Goal: Information Seeking & Learning: Learn about a topic

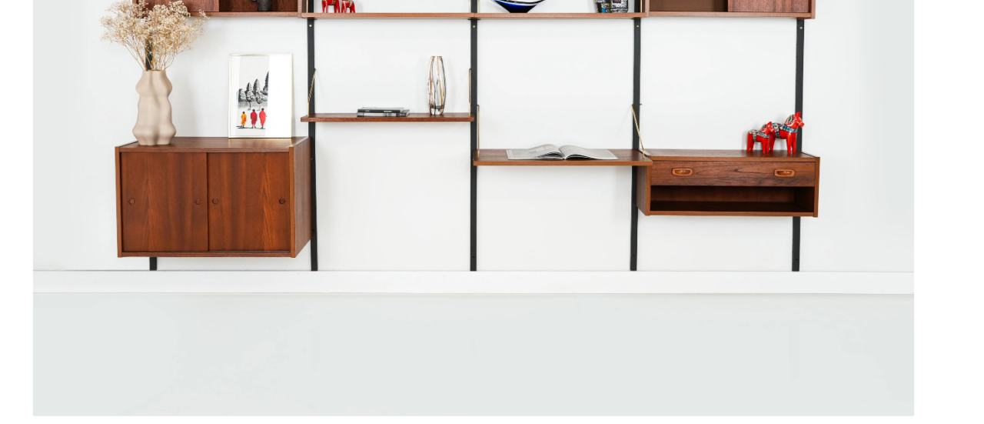
click at [707, 263] on img at bounding box center [492, 210] width 548 height 339
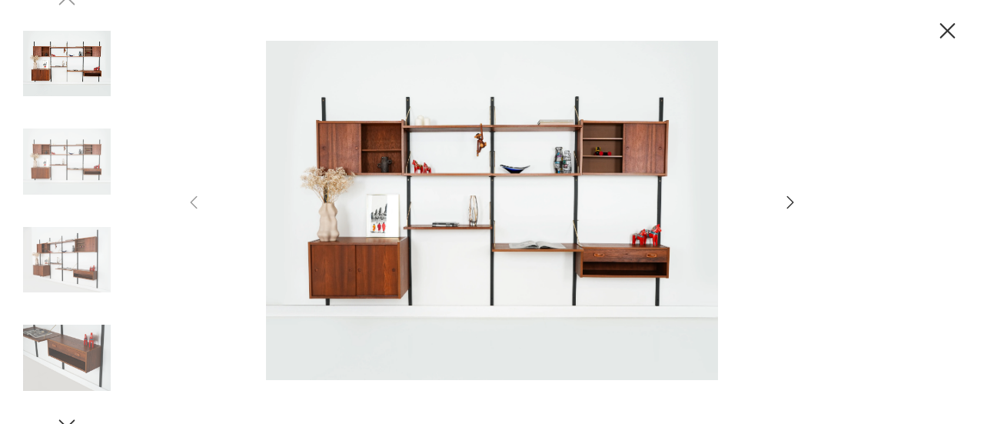
click at [787, 200] on icon "button" at bounding box center [790, 202] width 18 height 18
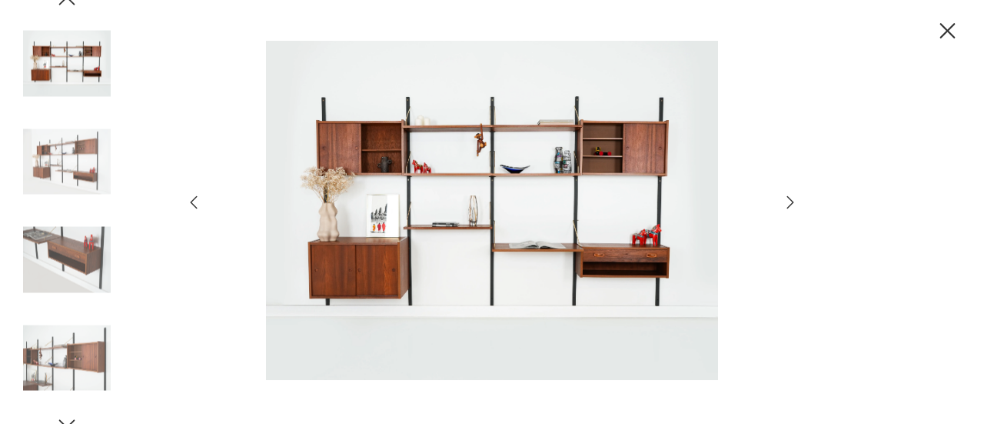
click at [793, 207] on icon "button" at bounding box center [790, 202] width 18 height 18
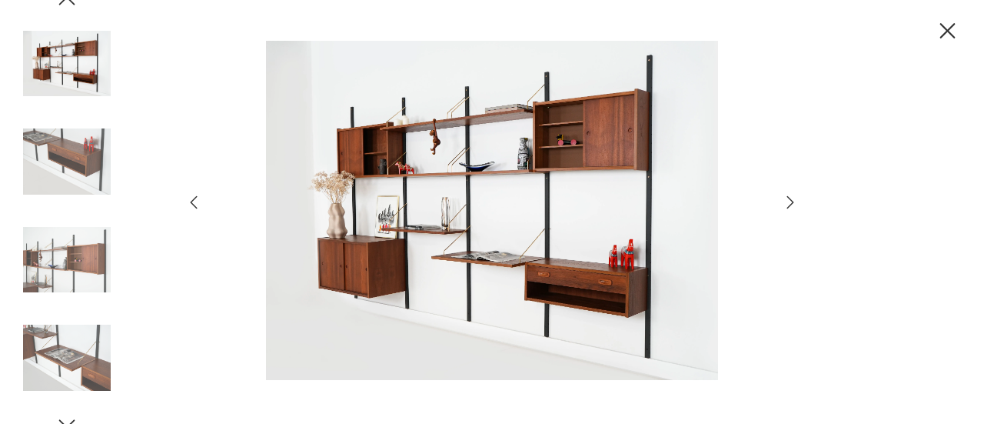
click at [793, 205] on icon "button" at bounding box center [790, 202] width 18 height 18
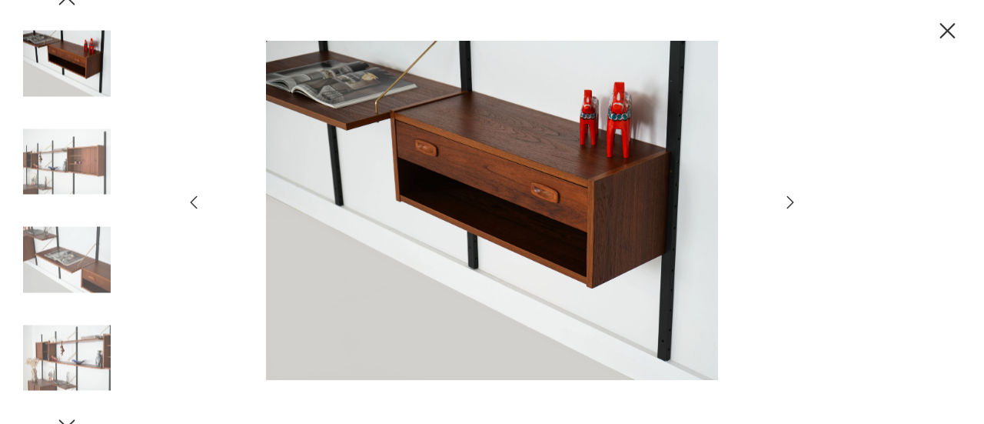
click at [793, 205] on icon "button" at bounding box center [790, 202] width 18 height 18
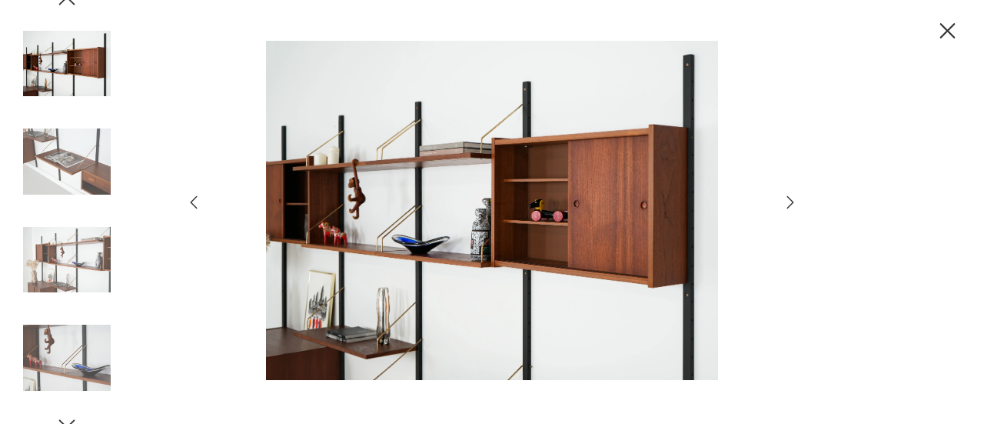
click at [793, 205] on icon "button" at bounding box center [790, 202] width 18 height 18
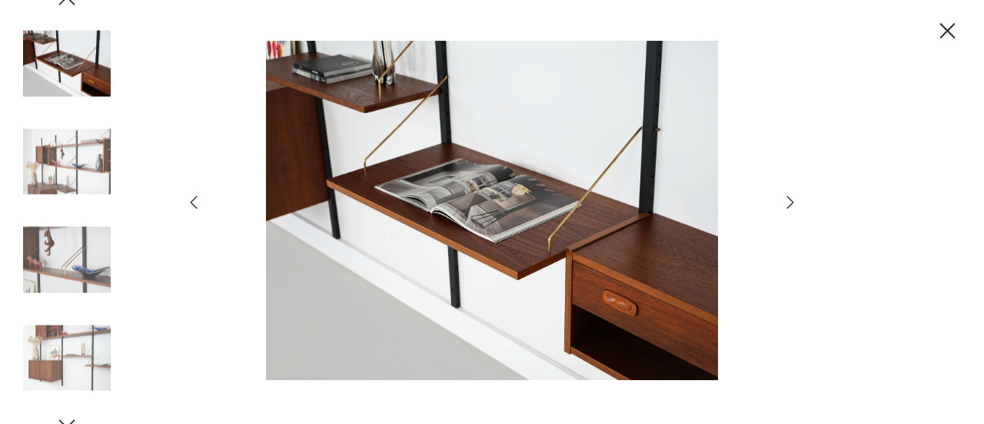
click at [793, 205] on icon "button" at bounding box center [790, 202] width 18 height 18
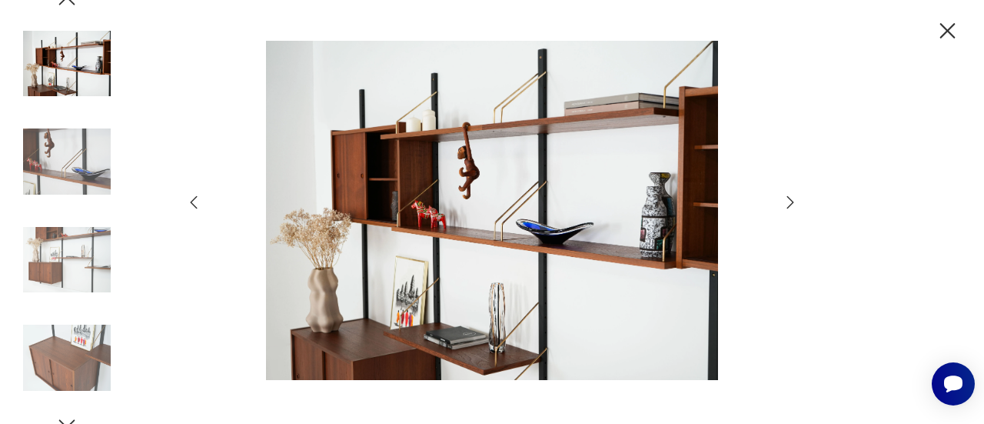
click at [793, 205] on icon "button" at bounding box center [790, 202] width 18 height 18
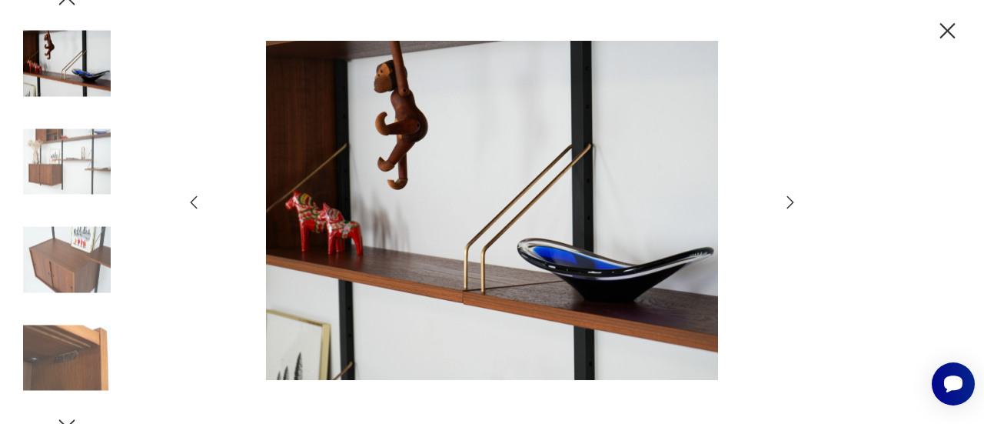
click at [793, 205] on icon "button" at bounding box center [790, 202] width 18 height 18
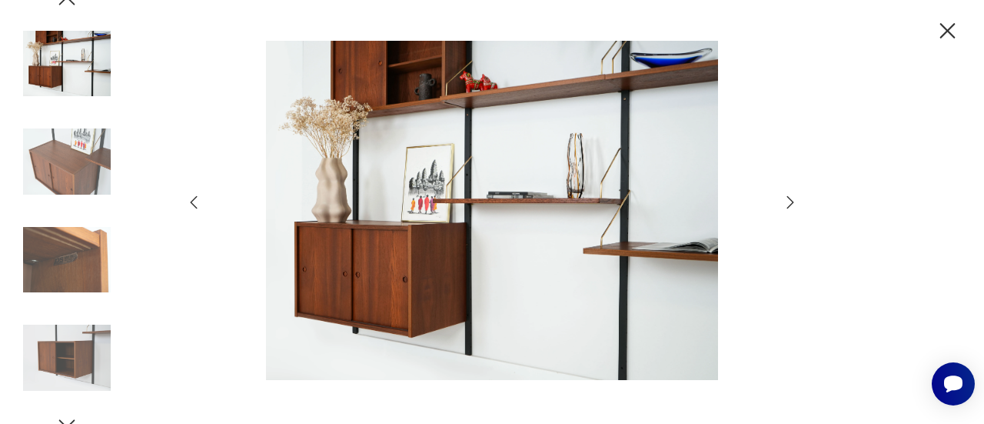
click at [793, 205] on icon "button" at bounding box center [790, 202] width 18 height 18
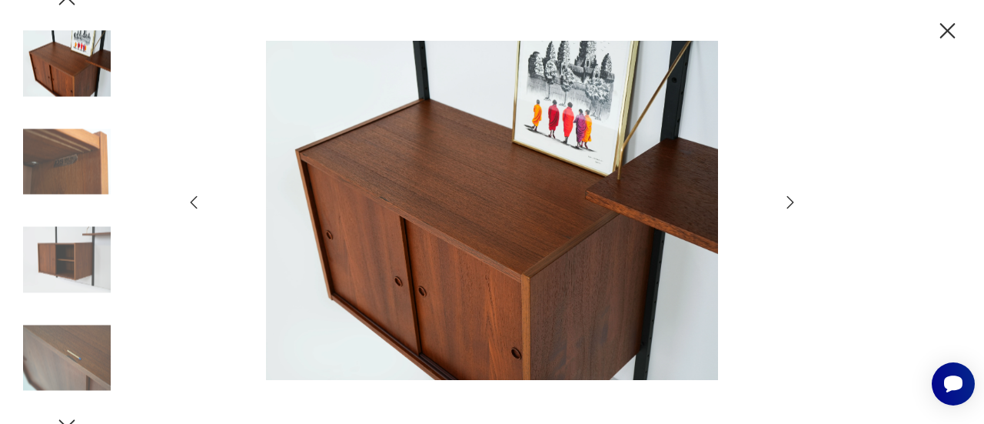
click at [793, 205] on icon "button" at bounding box center [790, 202] width 18 height 18
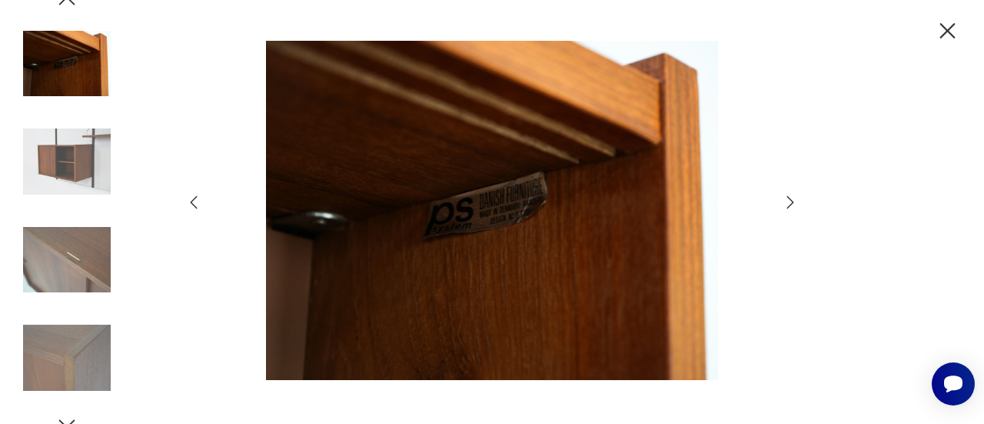
click at [793, 205] on icon "button" at bounding box center [790, 202] width 18 height 18
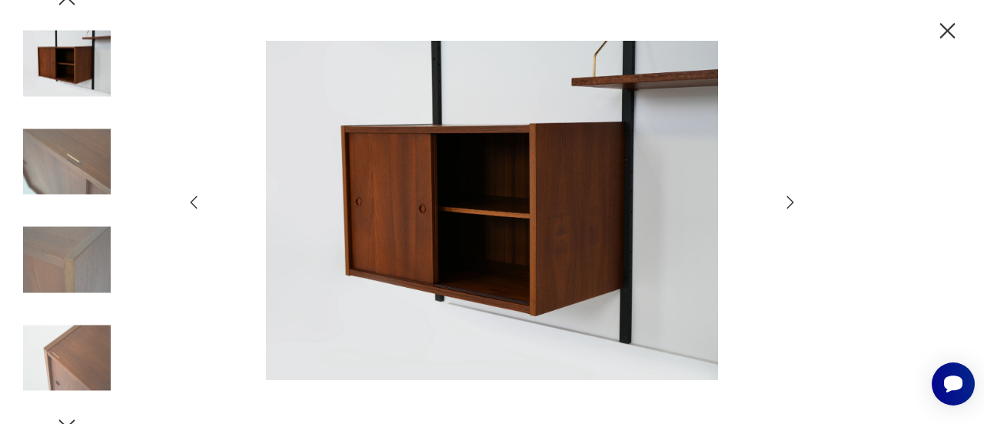
click at [793, 205] on icon "button" at bounding box center [790, 202] width 18 height 18
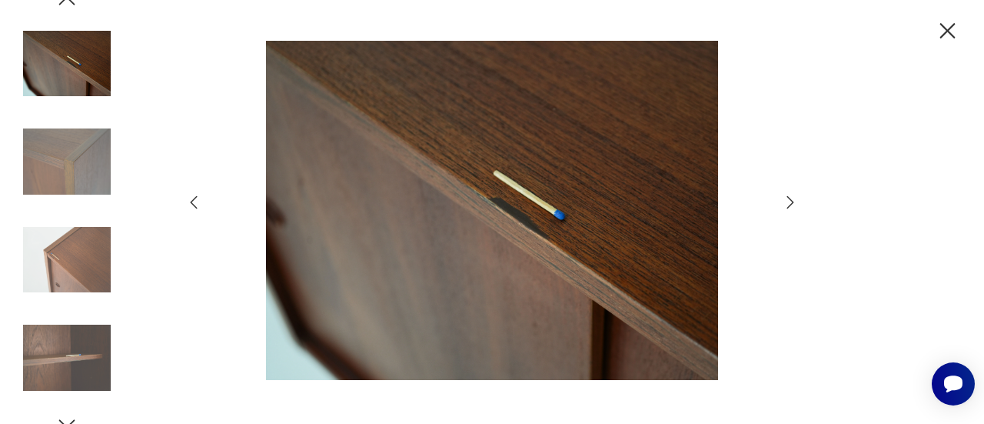
click at [793, 205] on icon "button" at bounding box center [790, 202] width 18 height 18
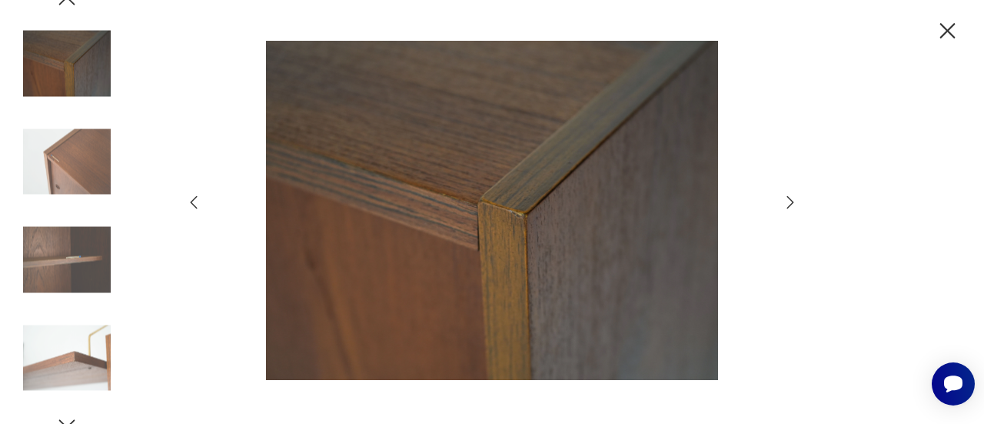
click at [793, 205] on icon "button" at bounding box center [790, 202] width 18 height 18
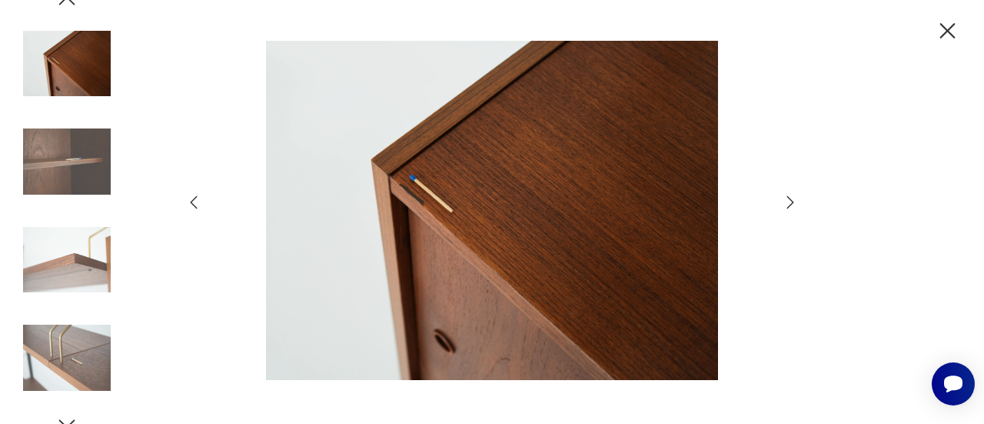
click at [793, 205] on icon "button" at bounding box center [790, 202] width 18 height 18
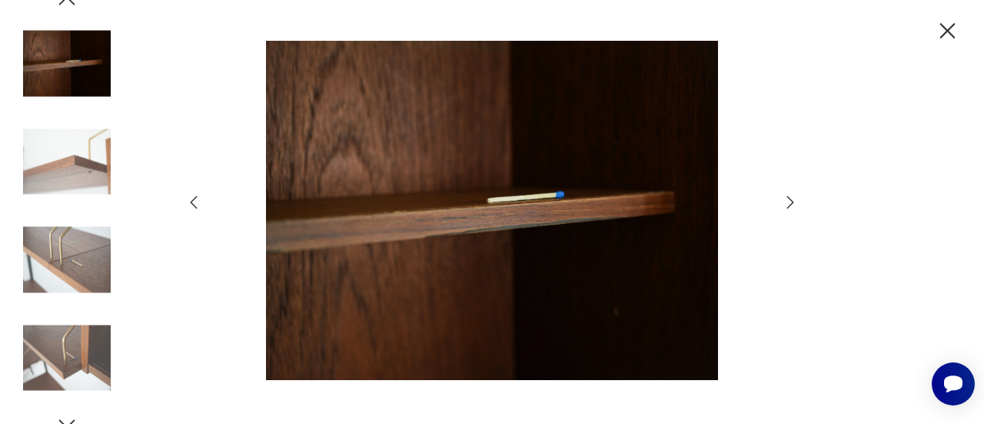
click at [793, 205] on icon "button" at bounding box center [790, 202] width 18 height 18
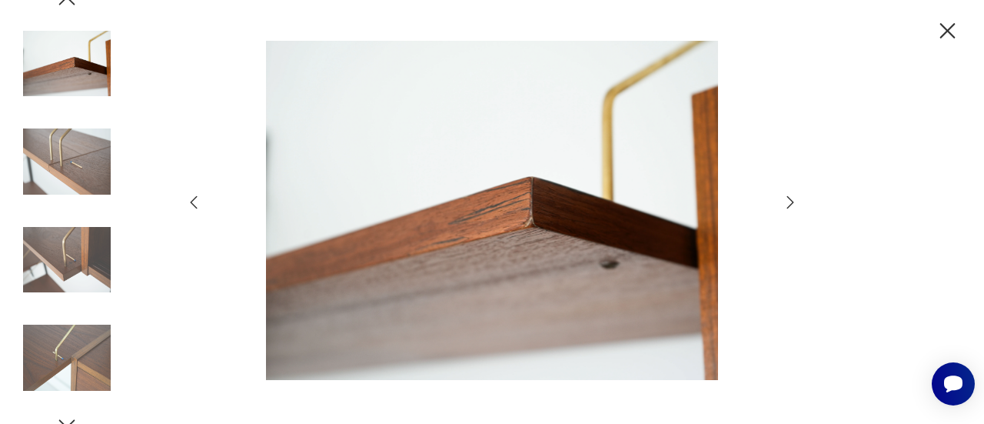
click at [793, 205] on icon "button" at bounding box center [790, 202] width 18 height 18
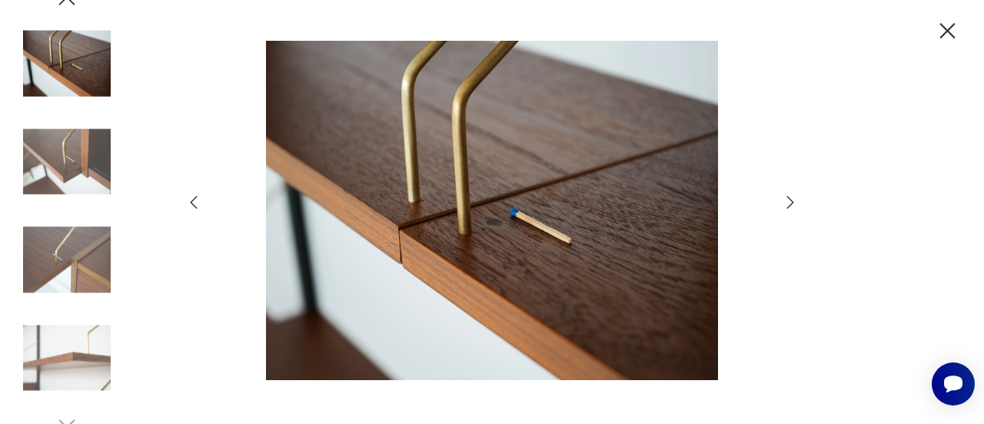
click at [793, 205] on icon "button" at bounding box center [790, 202] width 18 height 18
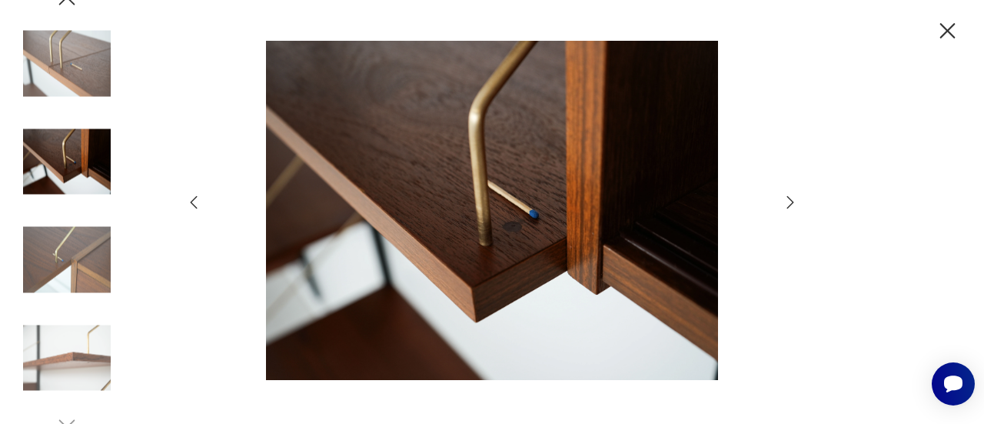
click at [793, 205] on icon "button" at bounding box center [790, 202] width 18 height 18
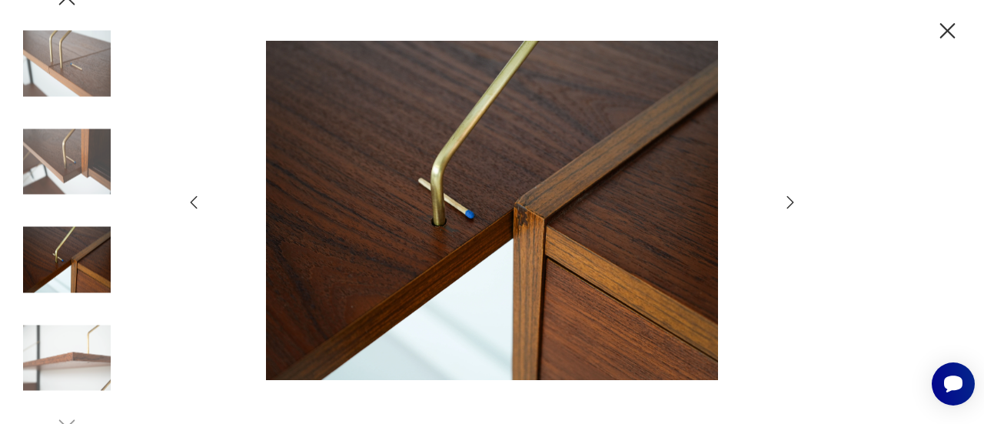
click at [793, 205] on icon "button" at bounding box center [790, 202] width 18 height 18
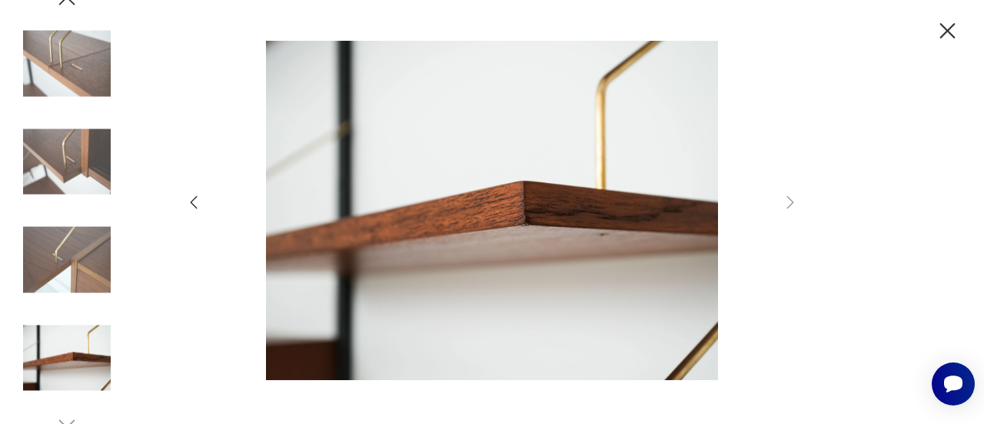
click at [954, 25] on icon "button" at bounding box center [948, 30] width 15 height 15
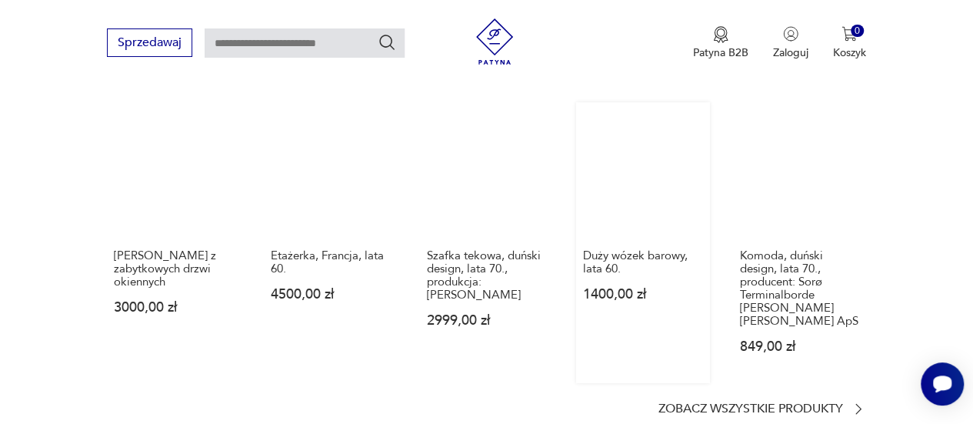
scroll to position [1263, 0]
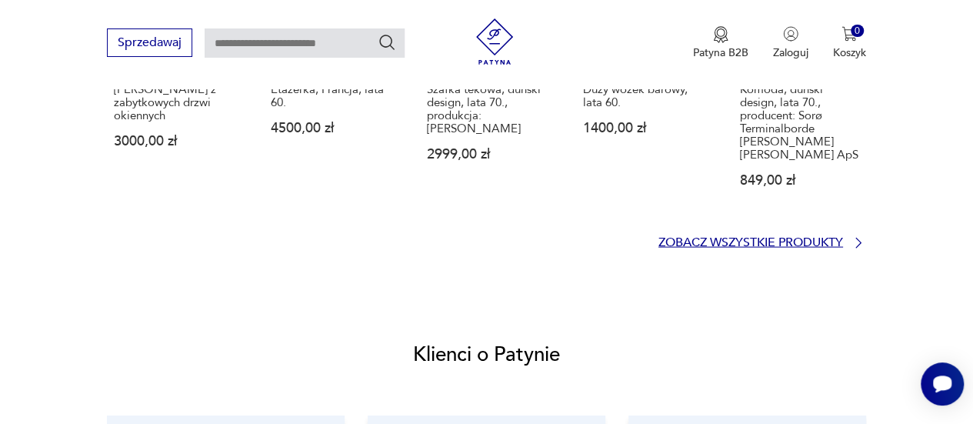
click at [748, 247] on p "Zobacz wszystkie produkty" at bounding box center [750, 242] width 185 height 10
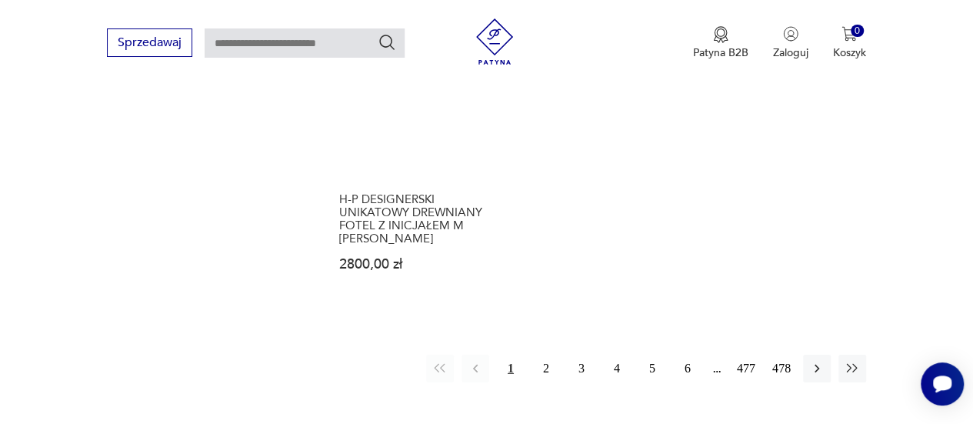
scroll to position [2255, 0]
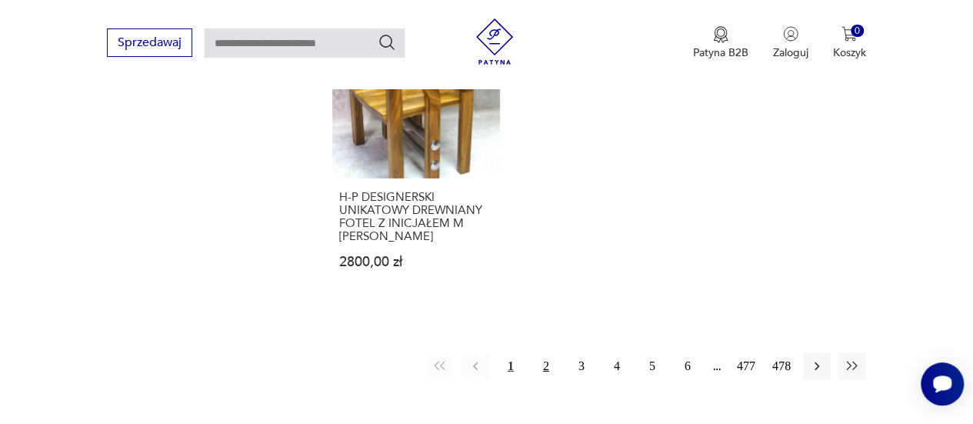
click at [544, 352] on button "2" at bounding box center [546, 366] width 28 height 28
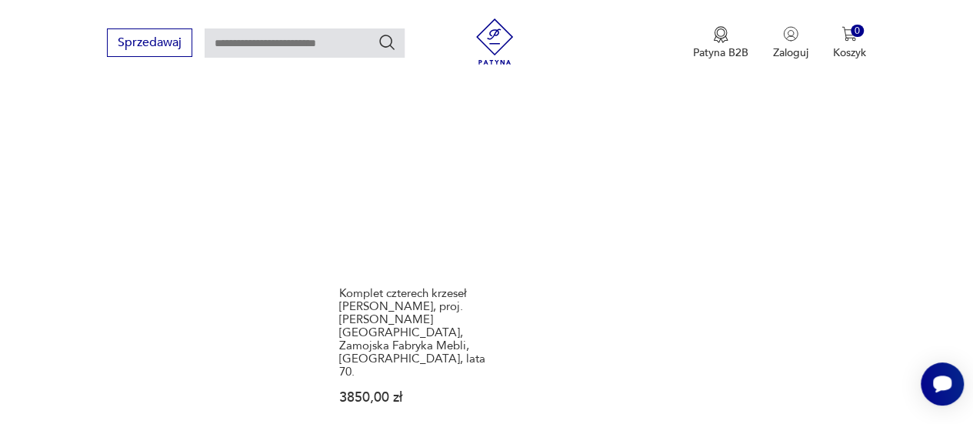
scroll to position [2176, 0]
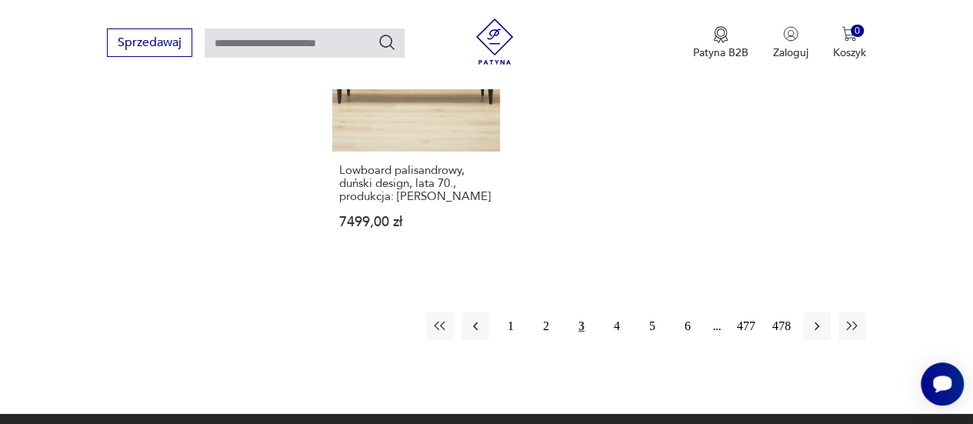
scroll to position [2296, 0]
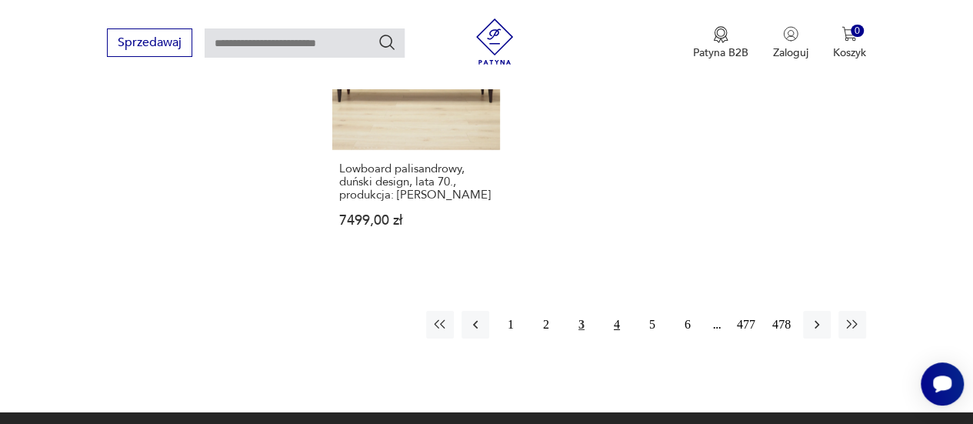
click at [611, 311] on button "4" at bounding box center [617, 325] width 28 height 28
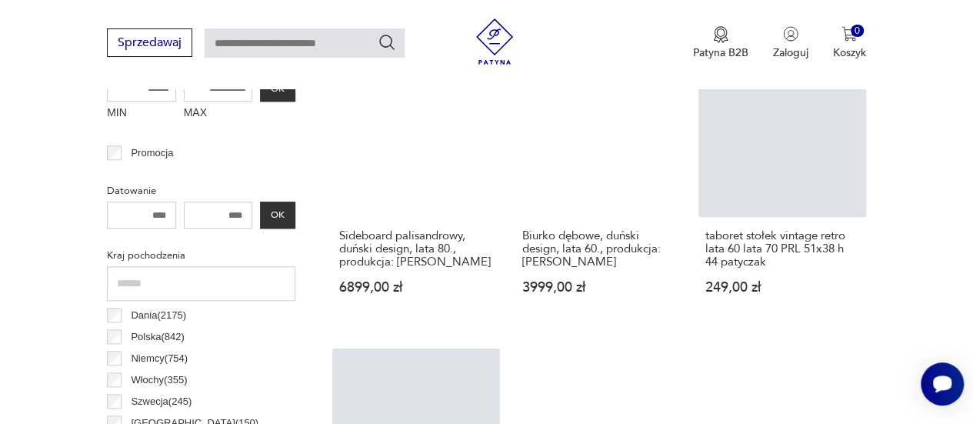
scroll to position [741, 0]
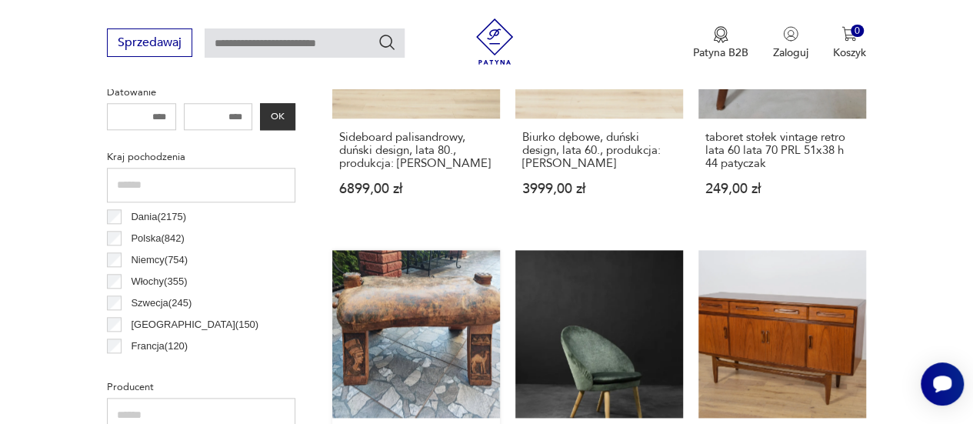
click at [451, 315] on link "Vintage Camel stołek siodłowy z prawdziwej skóry 365,00 zł" at bounding box center [416, 394] width 168 height 288
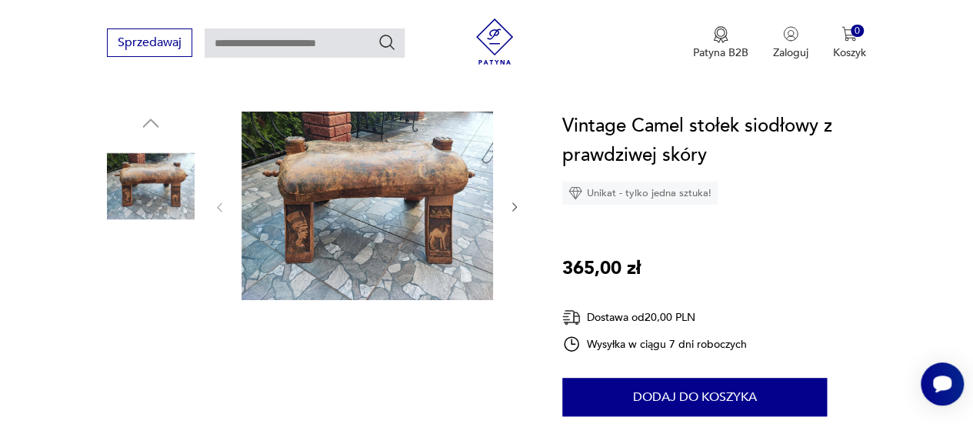
scroll to position [145, 0]
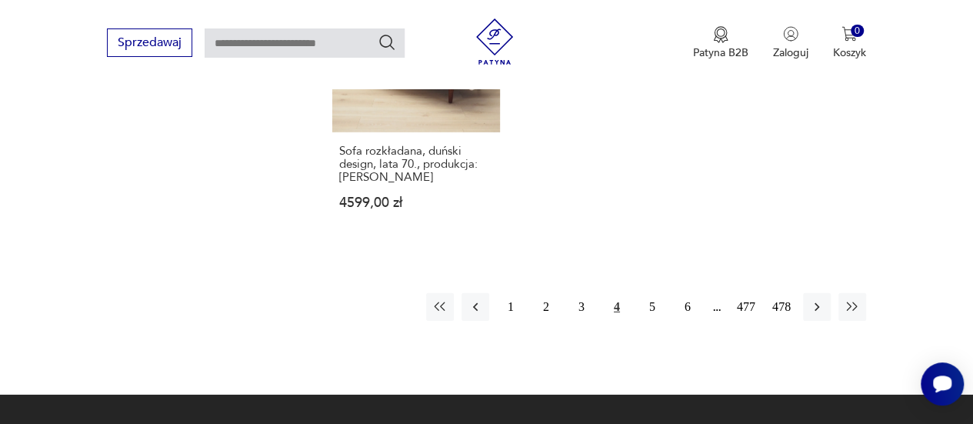
scroll to position [2250, 0]
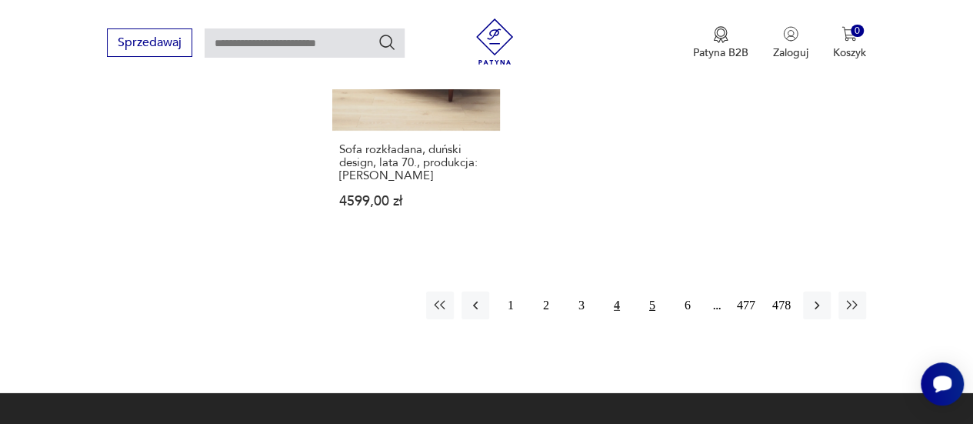
click at [644, 291] on button "5" at bounding box center [652, 305] width 28 height 28
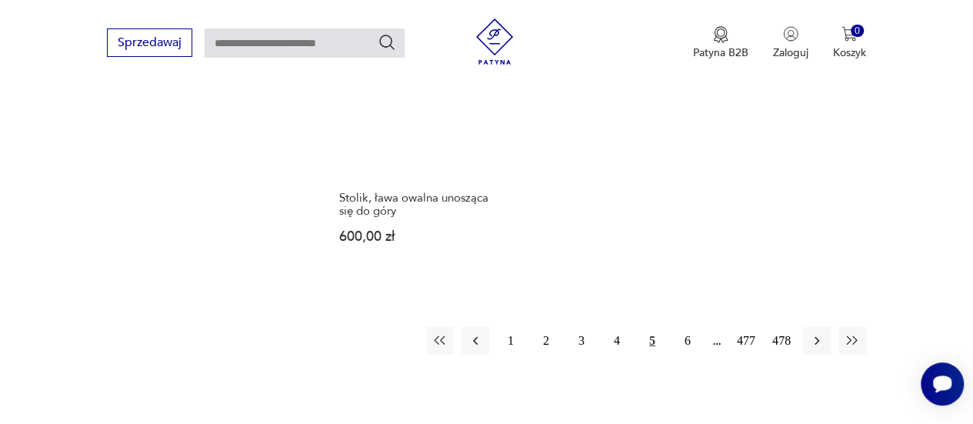
scroll to position [2230, 0]
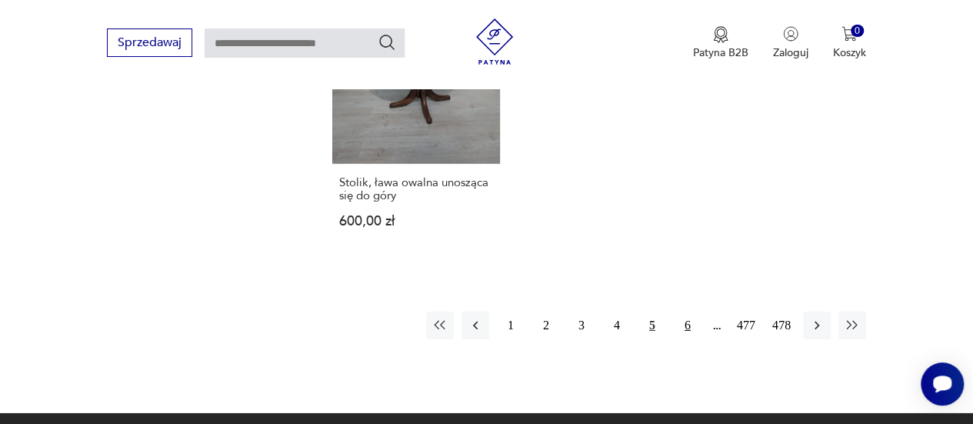
click at [689, 311] on button "6" at bounding box center [688, 325] width 28 height 28
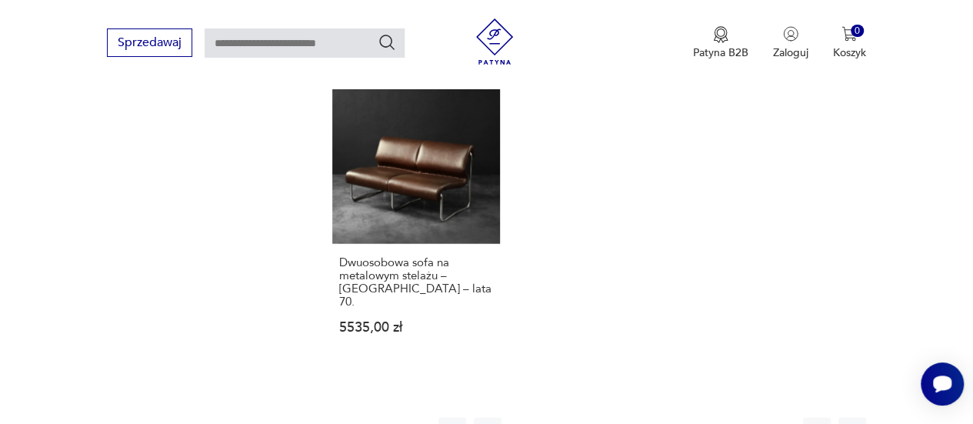
scroll to position [2099, 0]
click at [681, 416] on button "7" at bounding box center [688, 430] width 28 height 28
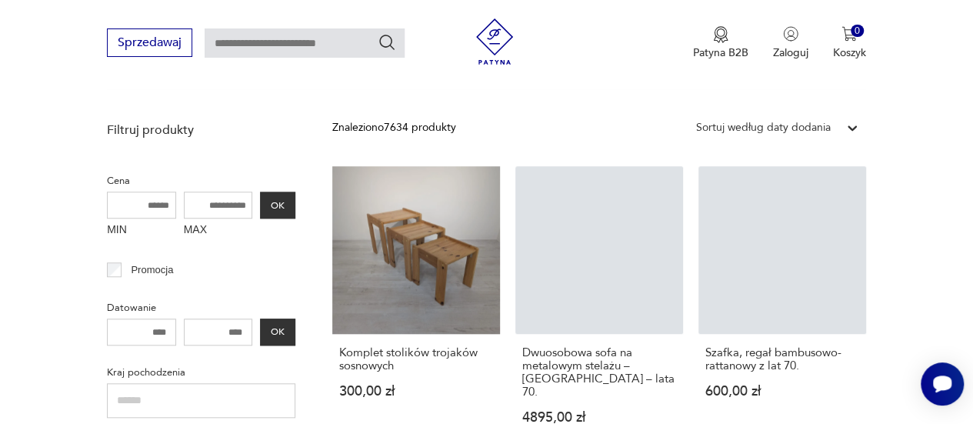
scroll to position [728, 0]
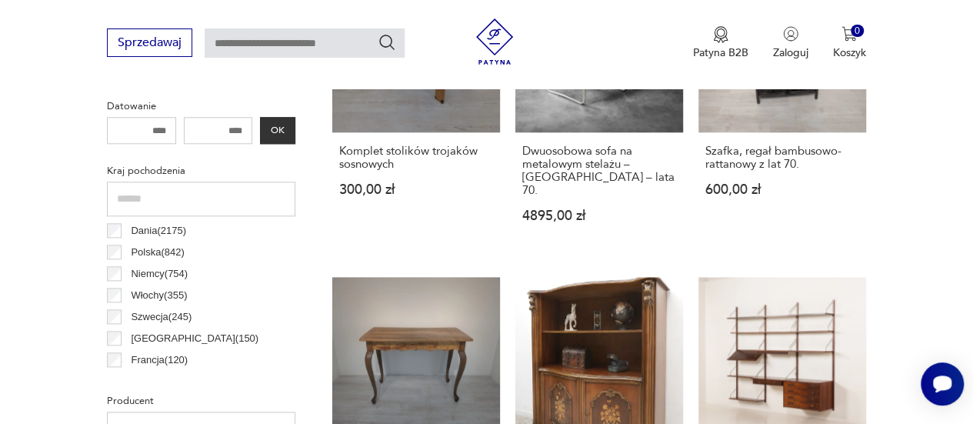
click at [474, 277] on link "Wysoki stolik karciak, konsola w stylu ludwikowskim 800,00 zł" at bounding box center [416, 421] width 168 height 288
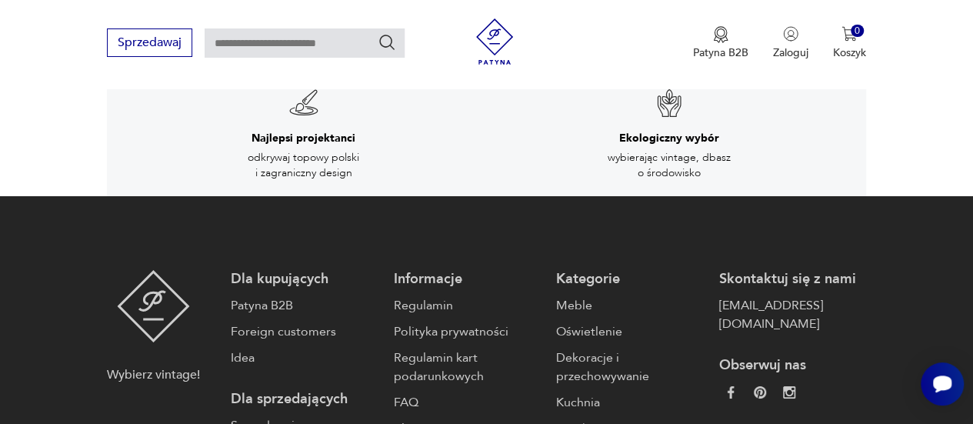
scroll to position [2649, 0]
